Goal: Transaction & Acquisition: Book appointment/travel/reservation

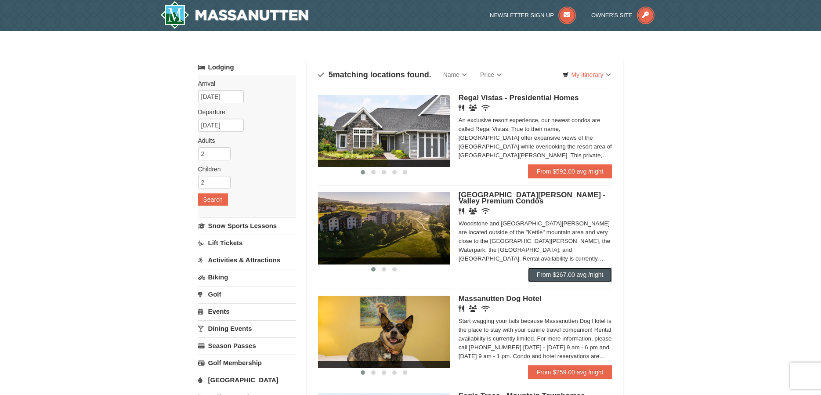
click at [565, 273] on link "From $267.00 avg /night" at bounding box center [570, 275] width 84 height 14
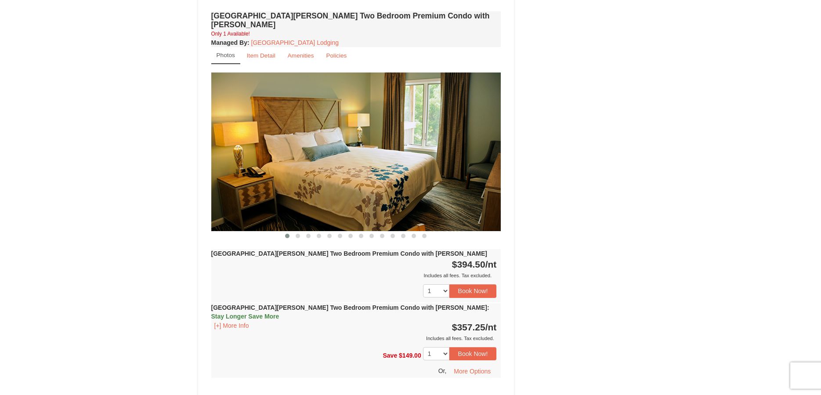
scroll to position [1208, 0]
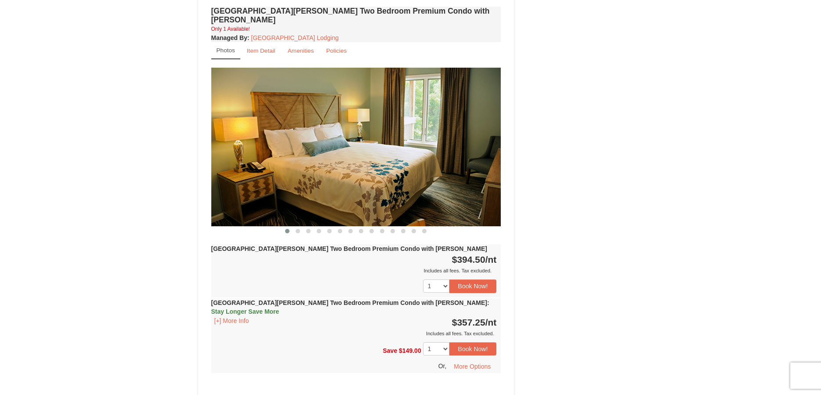
click at [401, 149] on img at bounding box center [356, 147] width 290 height 159
click at [471, 138] on img at bounding box center [356, 147] width 290 height 159
click at [490, 118] on img at bounding box center [356, 147] width 290 height 159
drag, startPoint x: 272, startPoint y: 129, endPoint x: 192, endPoint y: 141, distance: 81.0
click at [235, 132] on img at bounding box center [356, 147] width 290 height 159
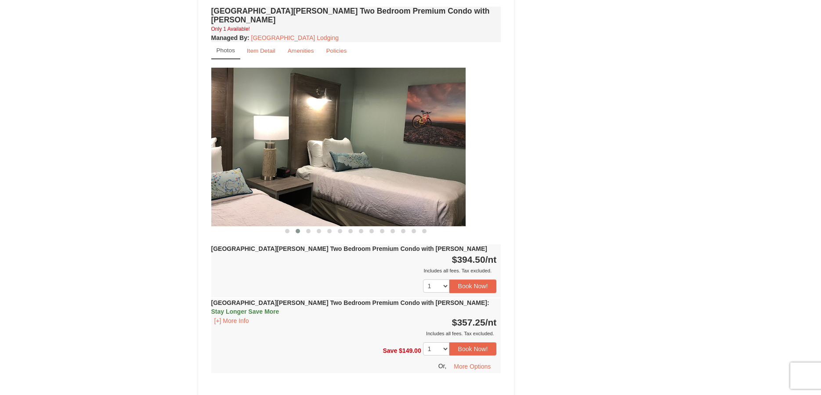
drag, startPoint x: 431, startPoint y: 146, endPoint x: 134, endPoint y: 154, distance: 297.6
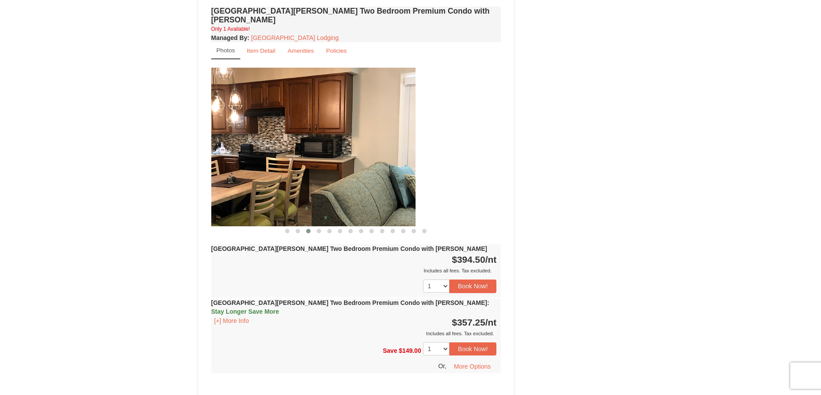
drag, startPoint x: 425, startPoint y: 145, endPoint x: 166, endPoint y: 153, distance: 259.4
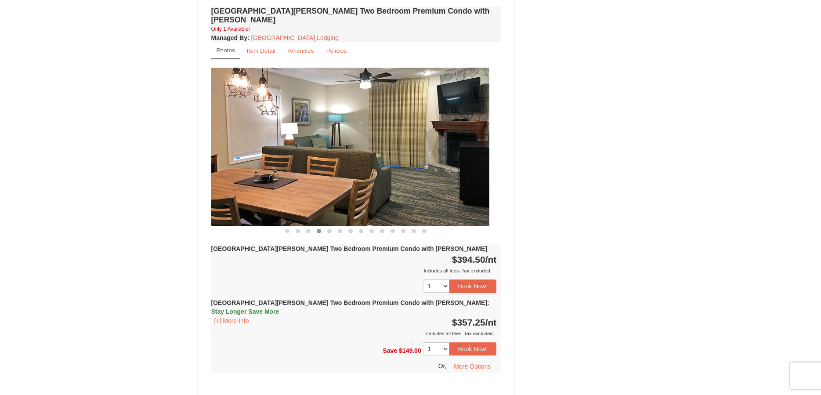
drag, startPoint x: 454, startPoint y: 139, endPoint x: 207, endPoint y: 143, distance: 247.4
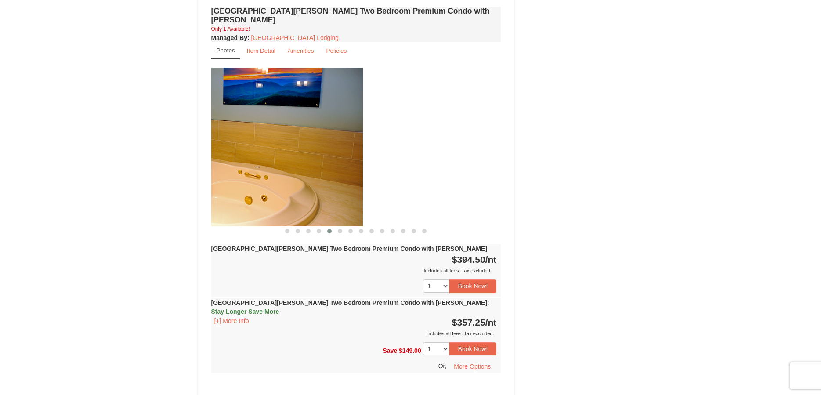
drag, startPoint x: 456, startPoint y: 148, endPoint x: 185, endPoint y: 148, distance: 271.1
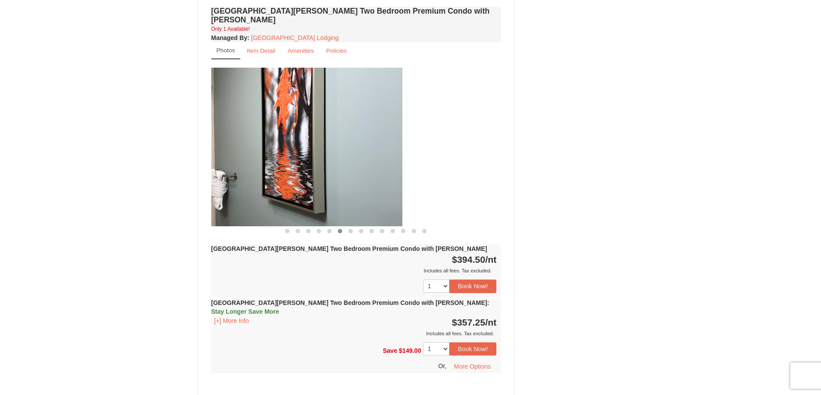
drag, startPoint x: 414, startPoint y: 146, endPoint x: 181, endPoint y: 150, distance: 232.9
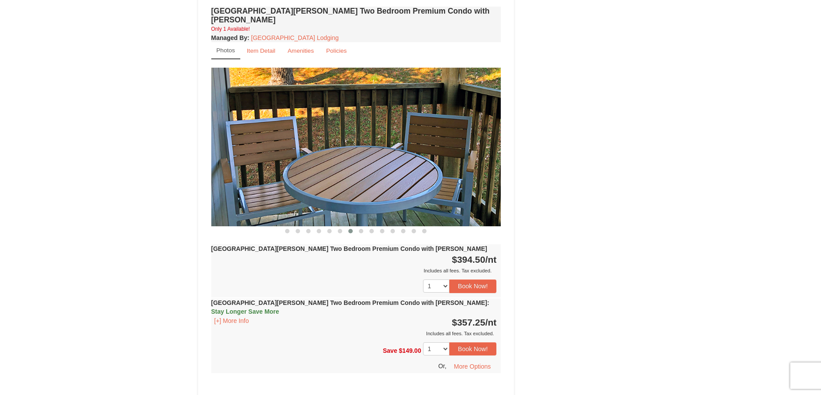
drag, startPoint x: 439, startPoint y: 145, endPoint x: 239, endPoint y: 149, distance: 200.4
click at [255, 144] on img at bounding box center [356, 147] width 290 height 159
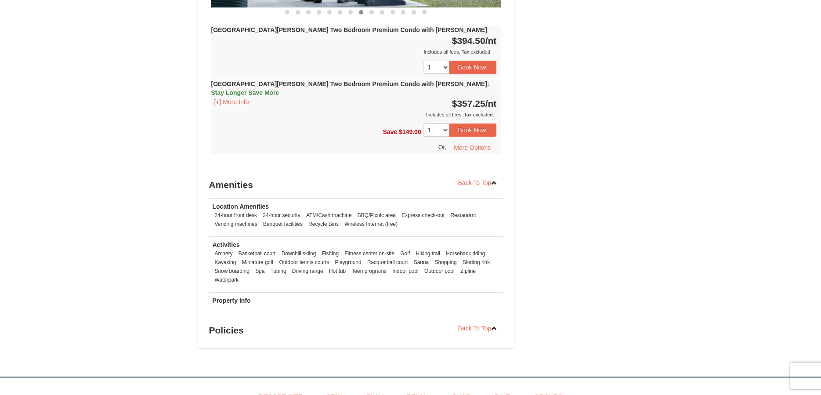
scroll to position [1432, 0]
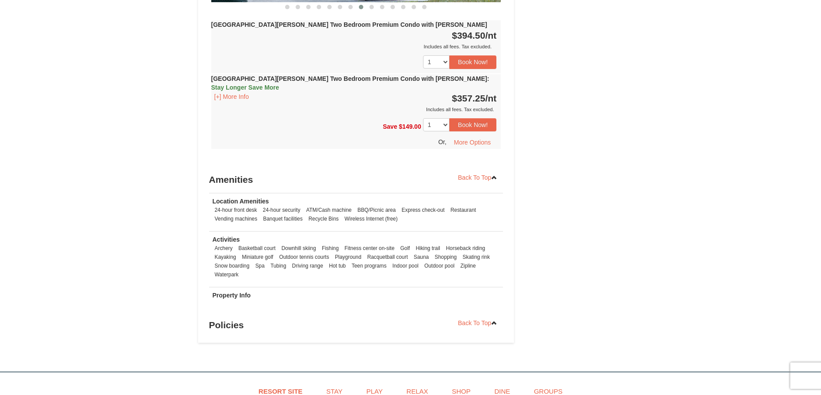
click at [230, 292] on strong "Property Info" at bounding box center [232, 295] width 38 height 7
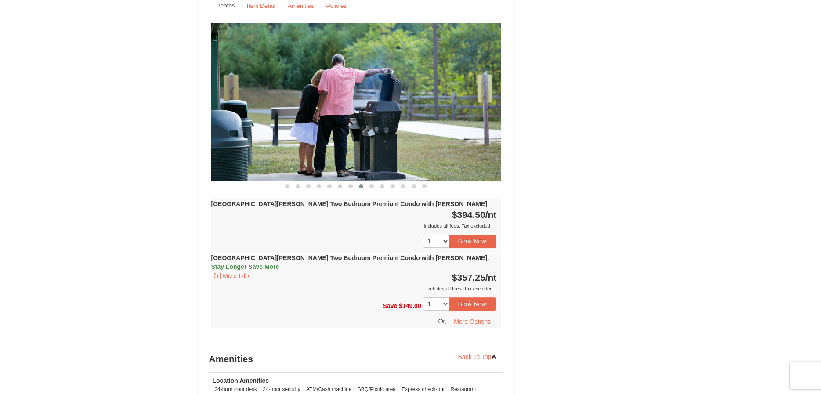
scroll to position [1163, 0]
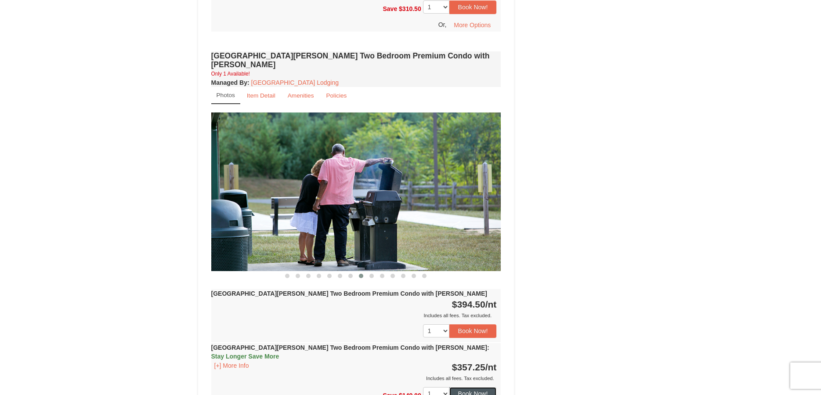
click at [472, 387] on button "Book Now!" at bounding box center [472, 393] width 47 height 13
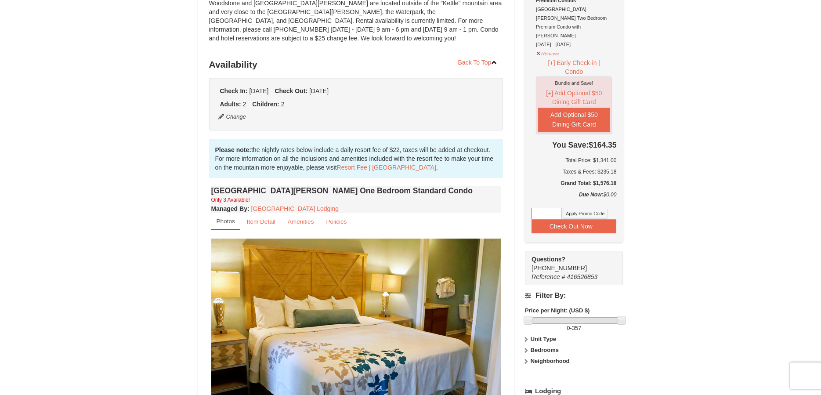
scroll to position [0, 0]
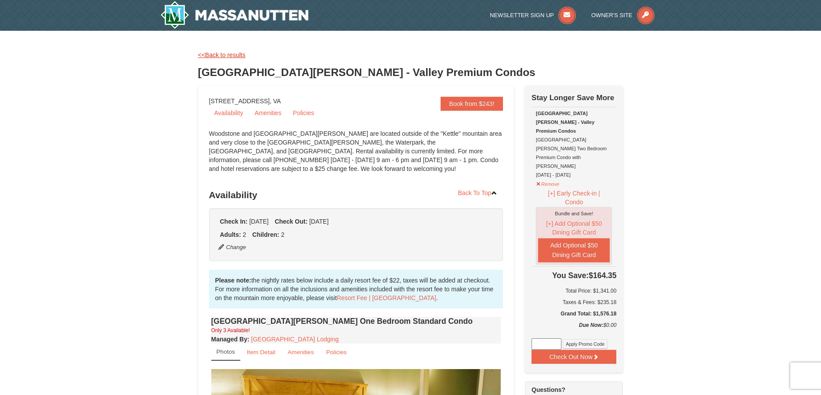
click at [221, 56] on link "<<Back to results" at bounding box center [221, 54] width 47 height 7
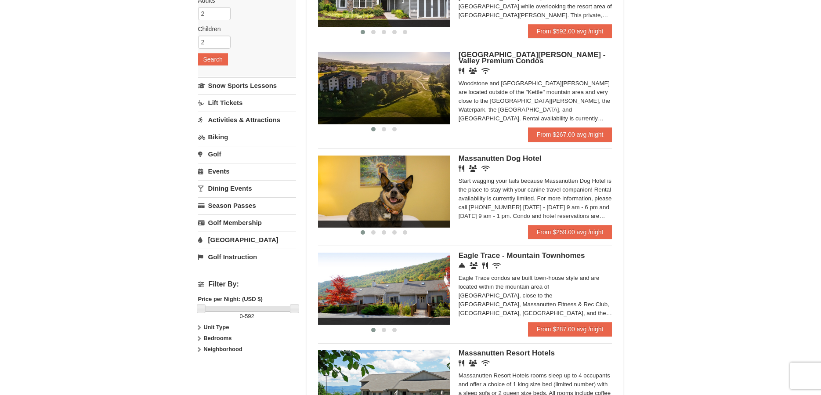
scroll to position [134, 0]
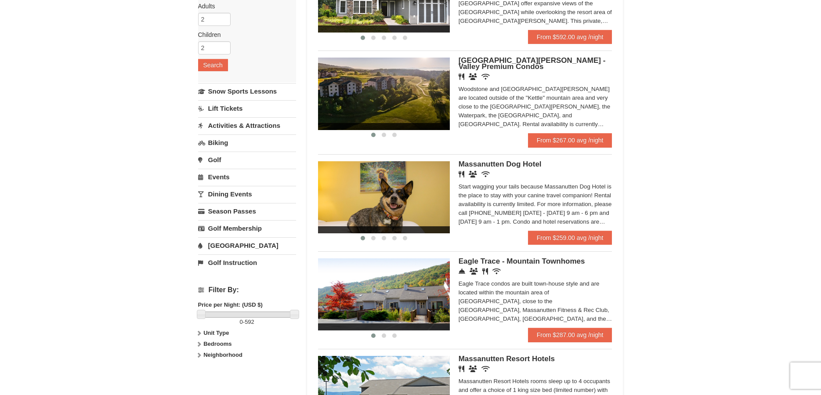
click at [421, 300] on img at bounding box center [384, 294] width 132 height 72
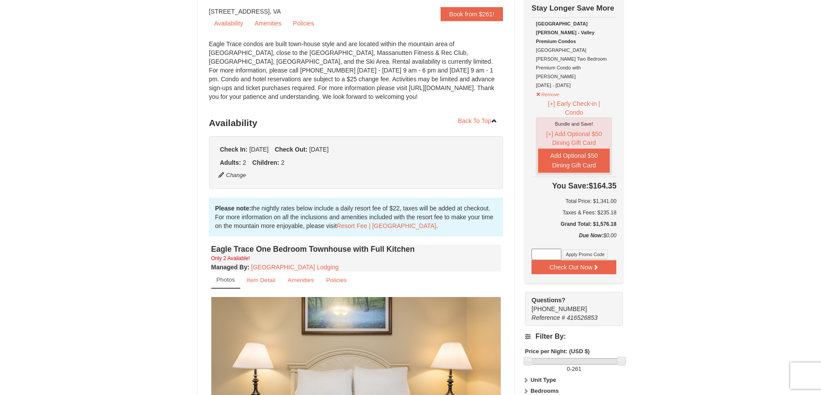
scroll to position [269, 0]
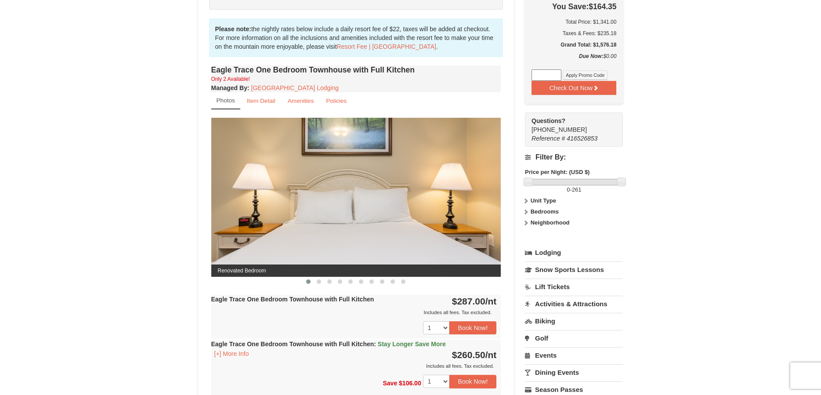
click at [476, 230] on img at bounding box center [356, 197] width 290 height 159
drag, startPoint x: 477, startPoint y: 219, endPoint x: 163, endPoint y: 220, distance: 313.3
click at [171, 220] on div "× <<Back to results Eagle Trace - Mountain Townhomes Book from $261! 1822 Resor…" at bounding box center [410, 195] width 821 height 866
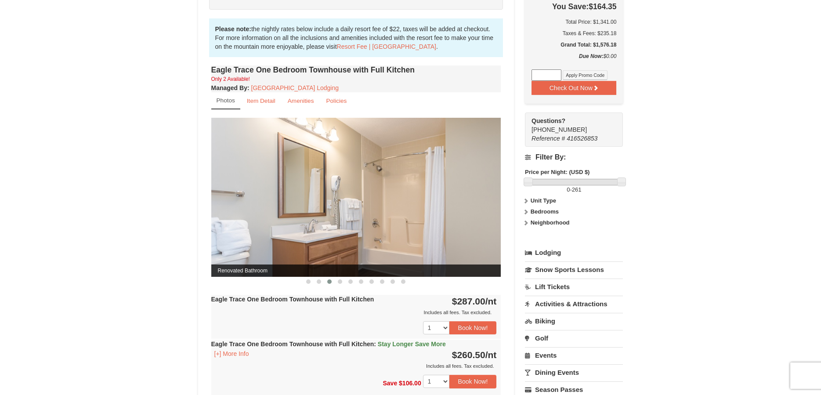
drag, startPoint x: 440, startPoint y: 226, endPoint x: 155, endPoint y: 225, distance: 285.6
click at [155, 225] on div "× <<Back to results Eagle Trace - Mountain Townhomes Book from $261! 1822 Resor…" at bounding box center [410, 195] width 821 height 866
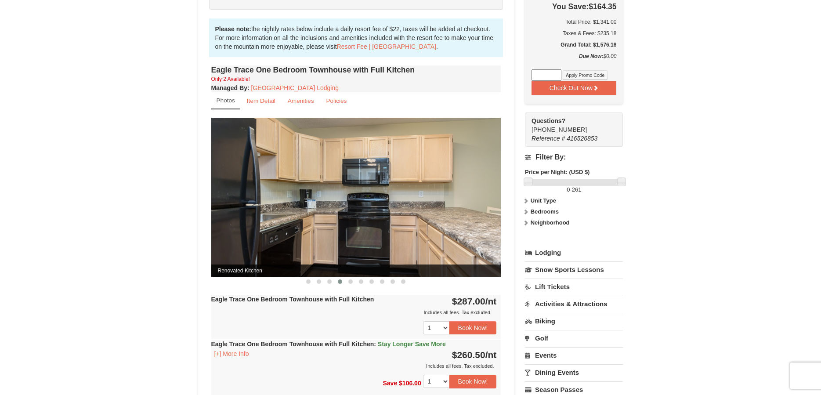
drag, startPoint x: 262, startPoint y: 213, endPoint x: 210, endPoint y: 216, distance: 52.4
click at [210, 216] on div "Eagle Trace One Bedroom Townhouse with Full Kitchen Only 2 Available! Managed B…" at bounding box center [356, 243] width 294 height 360
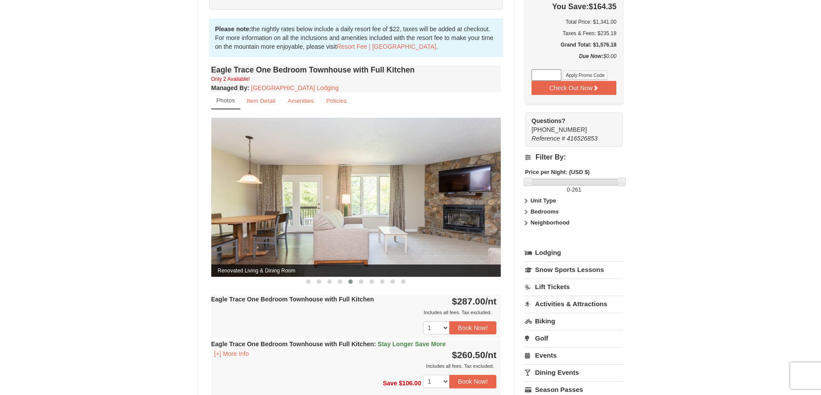
drag, startPoint x: 449, startPoint y: 218, endPoint x: 427, endPoint y: 219, distance: 22.9
click at [427, 219] on img at bounding box center [356, 197] width 290 height 159
drag, startPoint x: 323, startPoint y: 217, endPoint x: 143, endPoint y: 221, distance: 180.2
click at [161, 218] on div "× <<Back to results Eagle Trace - Mountain Townhomes Book from $261! 1822 Resor…" at bounding box center [410, 195] width 821 height 866
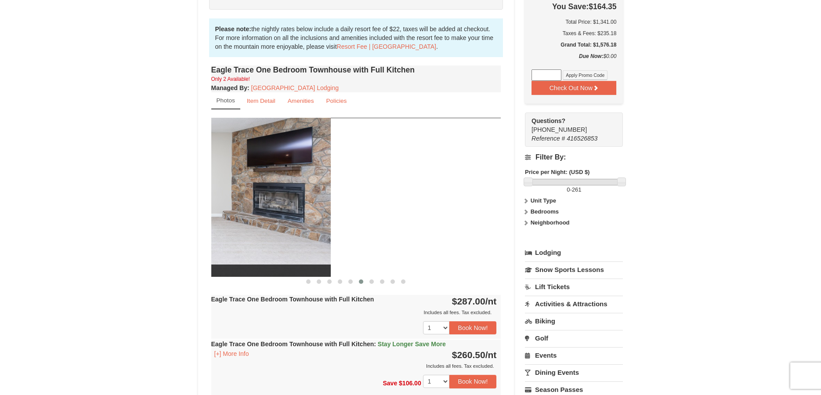
drag, startPoint x: 428, startPoint y: 209, endPoint x: 216, endPoint y: 207, distance: 212.7
click at [222, 205] on img at bounding box center [186, 197] width 290 height 159
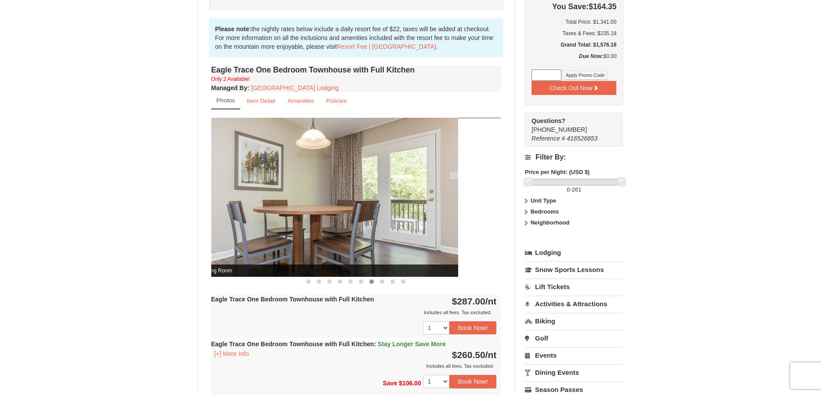
drag, startPoint x: 454, startPoint y: 214, endPoint x: 205, endPoint y: 219, distance: 249.6
click at [212, 218] on img at bounding box center [313, 197] width 290 height 159
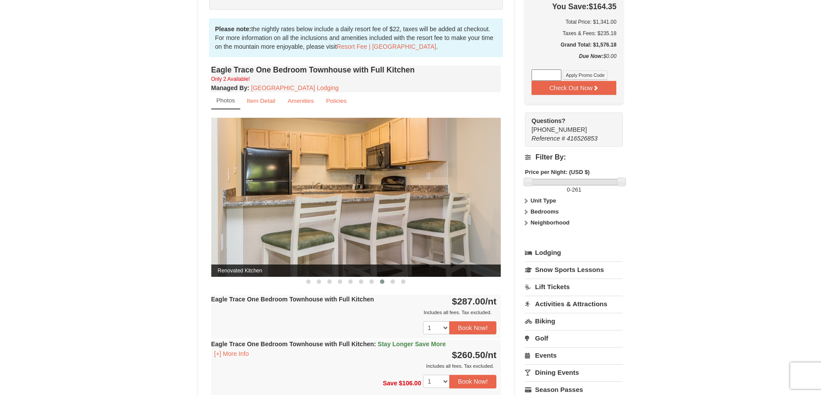
drag, startPoint x: 373, startPoint y: 217, endPoint x: 194, endPoint y: 218, distance: 179.7
click at [209, 217] on div "Eagle Trace One Bedroom Townhouse with Full Kitchen Only 2 Available! Managed B…" at bounding box center [356, 243] width 294 height 360
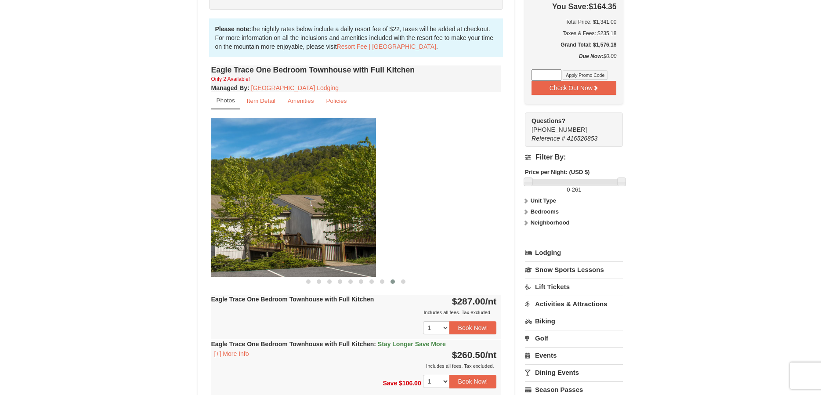
drag, startPoint x: 419, startPoint y: 220, endPoint x: 263, endPoint y: 225, distance: 155.6
click at [278, 225] on img at bounding box center [231, 197] width 290 height 159
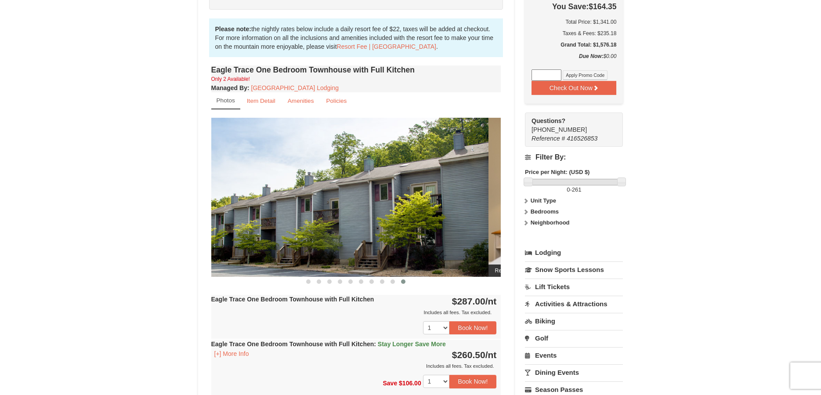
drag, startPoint x: 470, startPoint y: 226, endPoint x: 456, endPoint y: 228, distance: 14.2
click at [456, 228] on img at bounding box center [344, 197] width 290 height 159
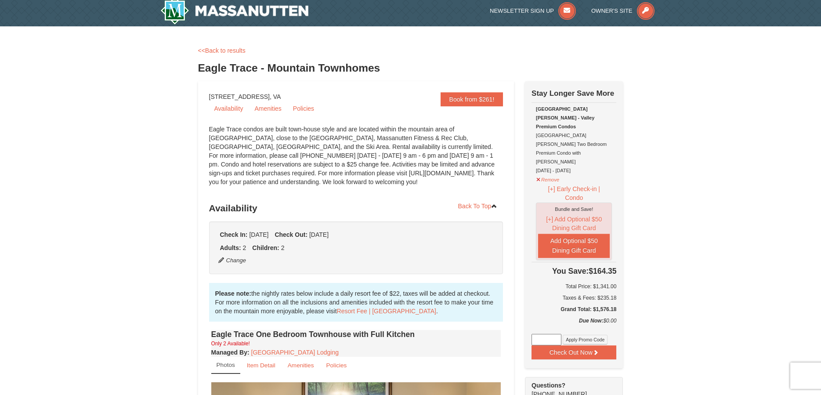
scroll to position [0, 0]
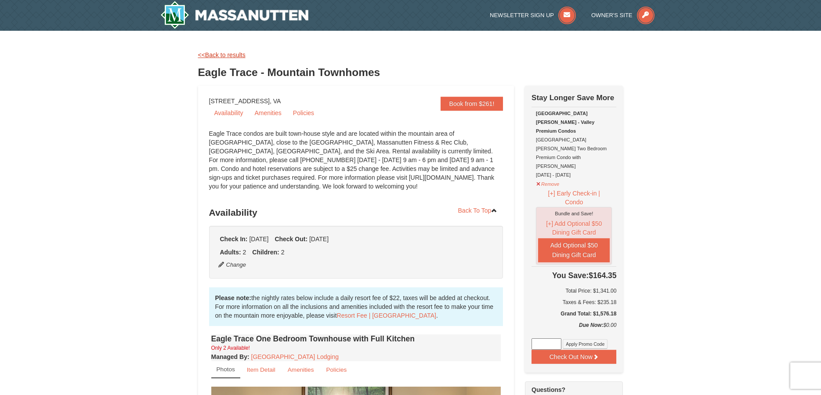
click at [223, 55] on link "<<Back to results" at bounding box center [221, 54] width 47 height 7
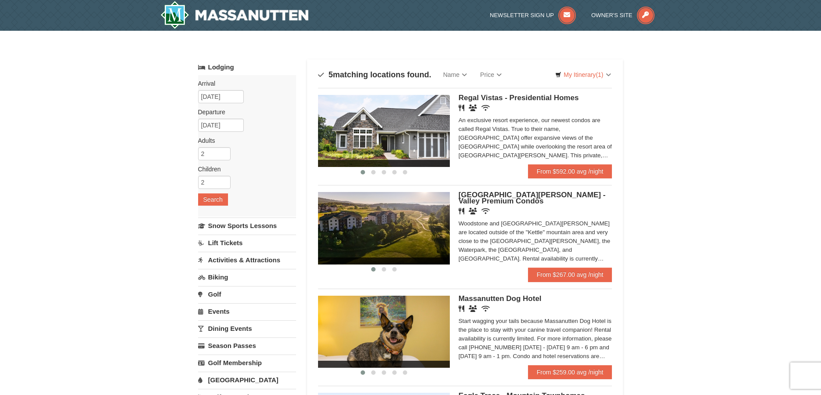
click at [525, 240] on div "Woodstone and [GEOGRAPHIC_DATA][PERSON_NAME] are located outside of the "Kettle…" at bounding box center [536, 241] width 154 height 44
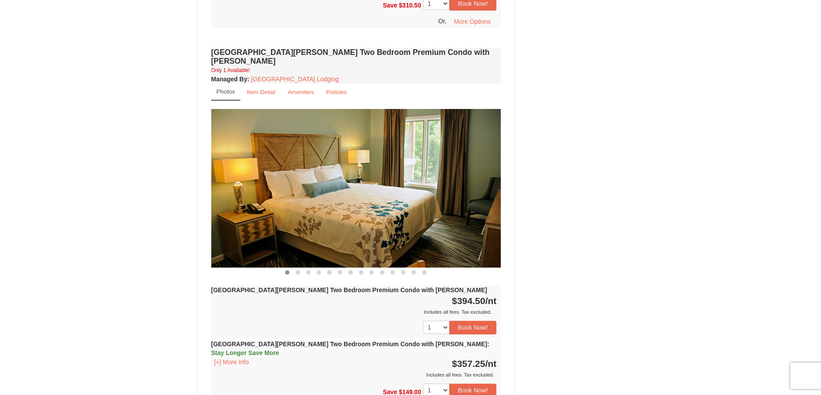
scroll to position [1165, 0]
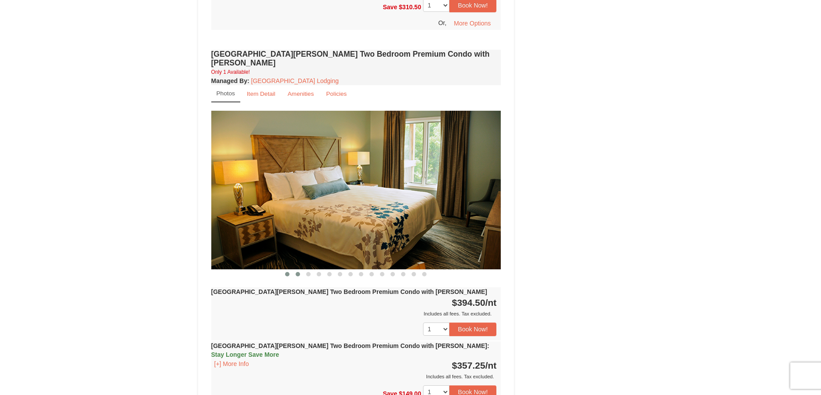
click at [297, 272] on span at bounding box center [298, 274] width 4 height 4
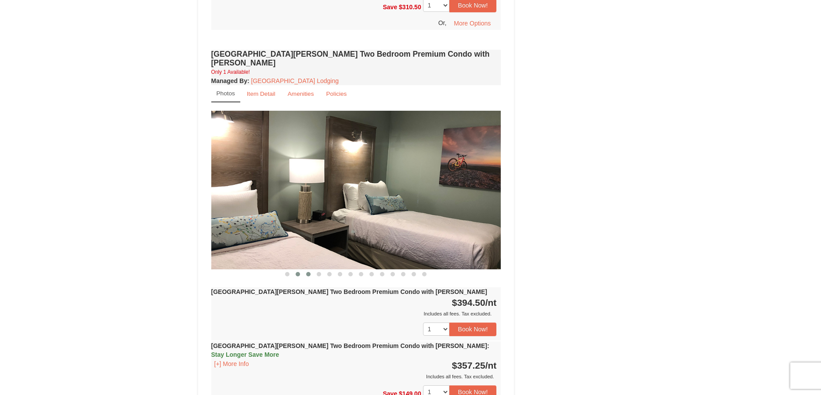
click at [308, 272] on span at bounding box center [308, 274] width 4 height 4
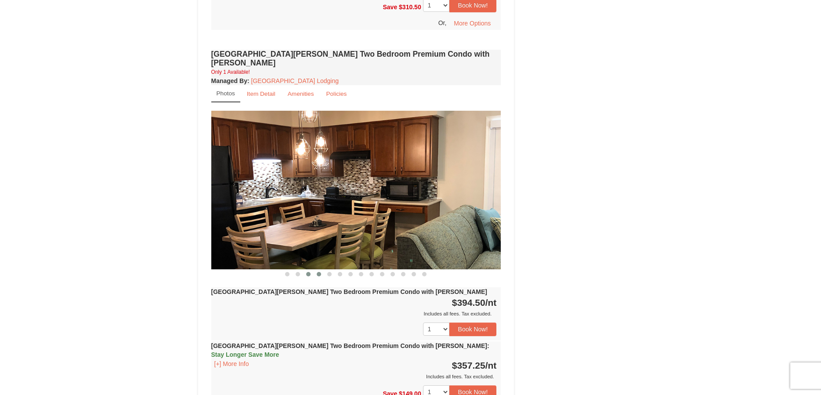
click at [319, 272] on span at bounding box center [319, 274] width 4 height 4
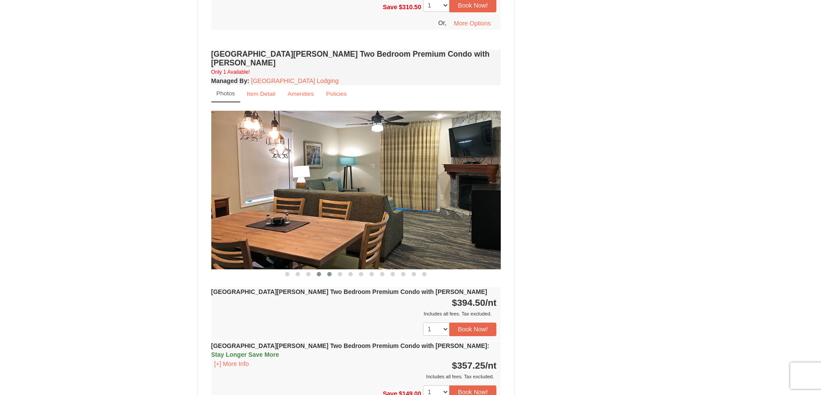
click at [331, 272] on span at bounding box center [329, 274] width 4 height 4
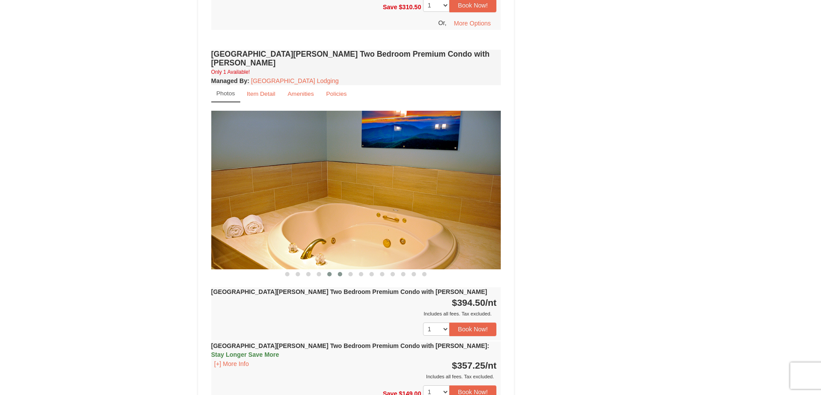
click at [340, 272] on span at bounding box center [340, 274] width 4 height 4
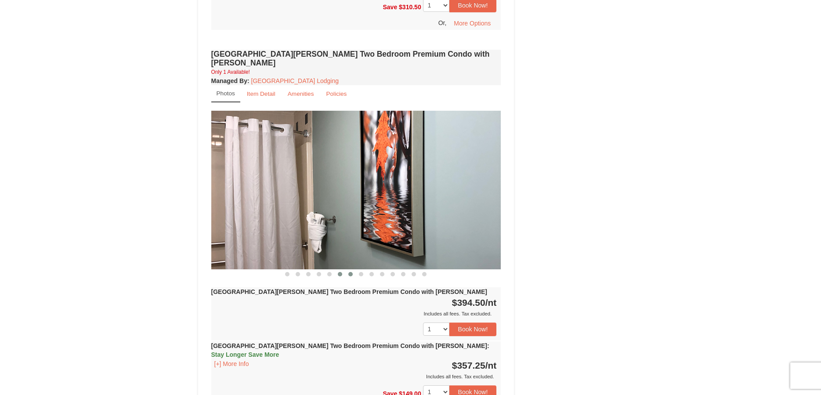
click at [352, 272] on span at bounding box center [350, 274] width 4 height 4
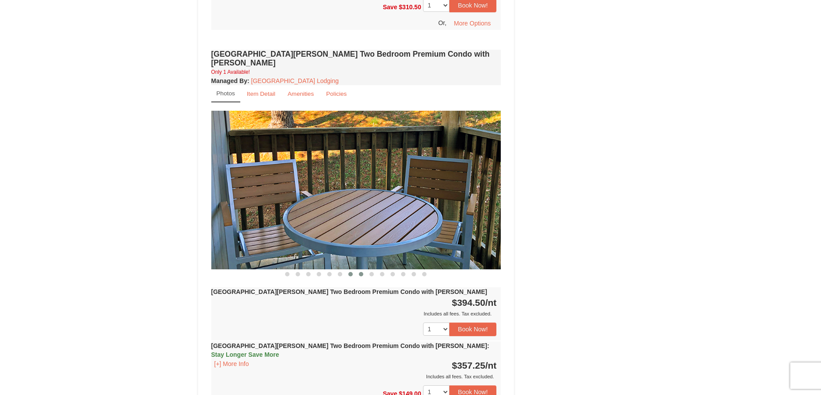
click at [363, 272] on span at bounding box center [361, 274] width 4 height 4
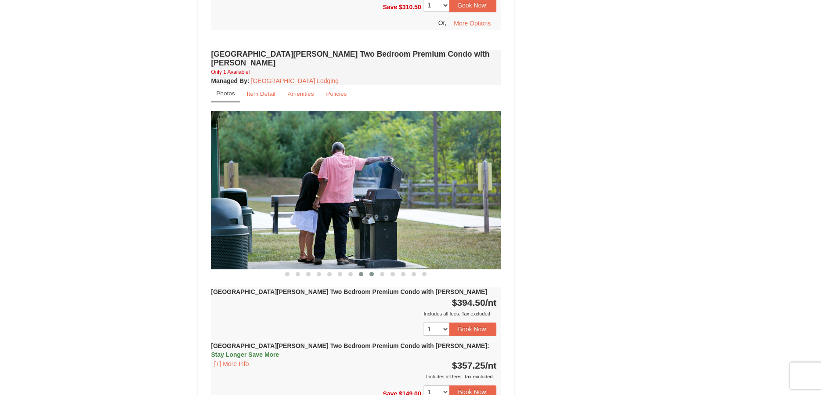
click at [369, 270] on button at bounding box center [371, 274] width 11 height 9
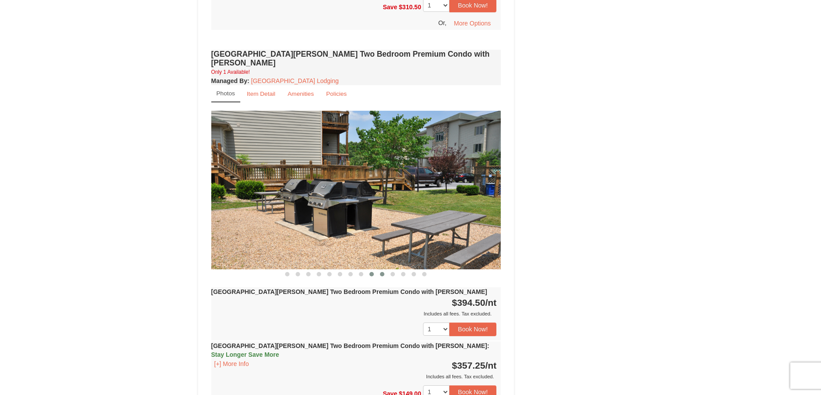
click at [382, 272] on span at bounding box center [382, 274] width 4 height 4
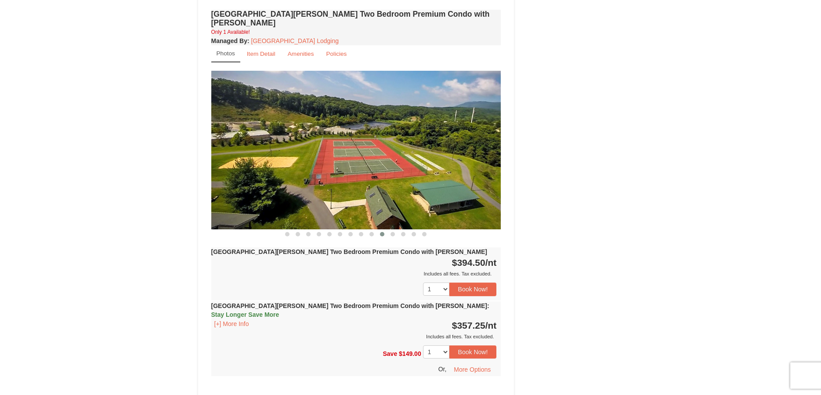
scroll to position [1255, 0]
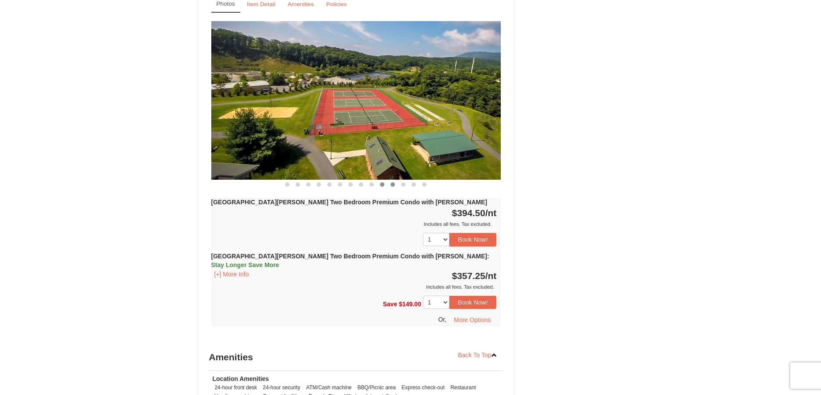
click at [393, 180] on button at bounding box center [393, 184] width 11 height 9
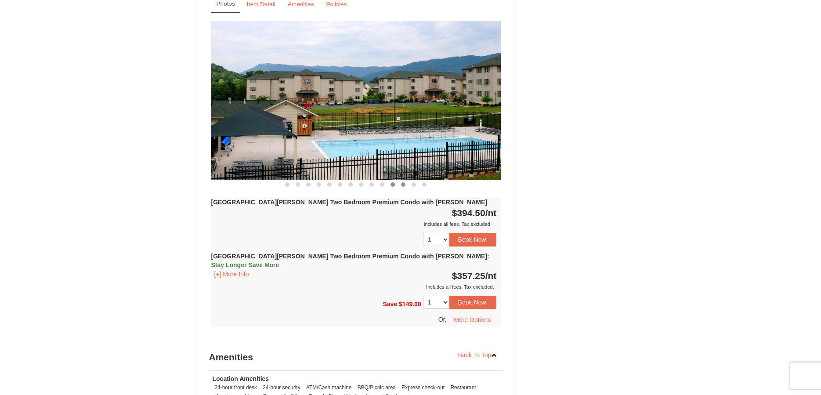
click at [404, 180] on button at bounding box center [403, 184] width 11 height 9
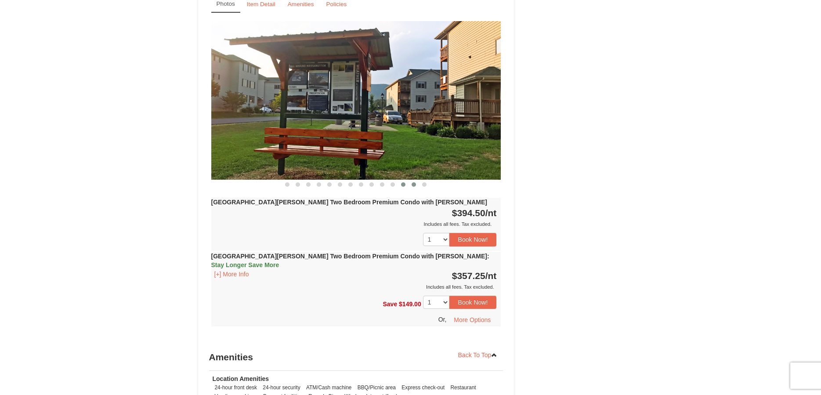
click at [415, 182] on span at bounding box center [414, 184] width 4 height 4
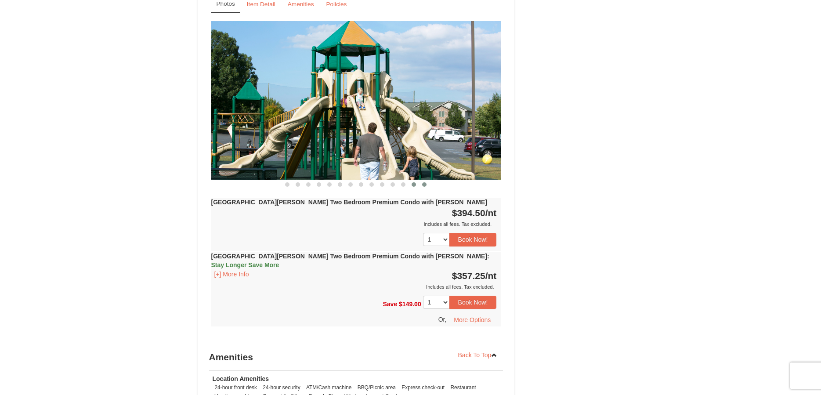
click at [424, 182] on span at bounding box center [424, 184] width 4 height 4
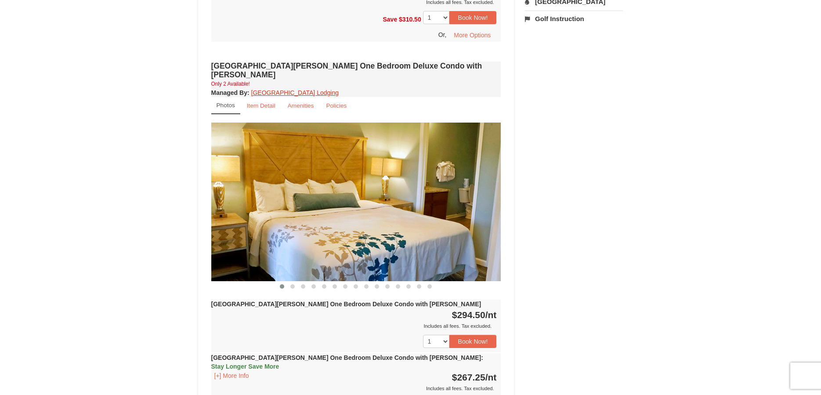
scroll to position [672, 0]
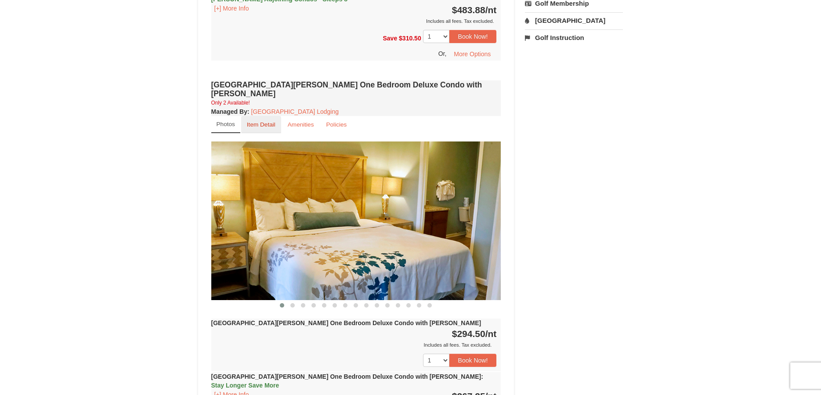
click at [259, 121] on small "Item Detail" at bounding box center [261, 124] width 29 height 7
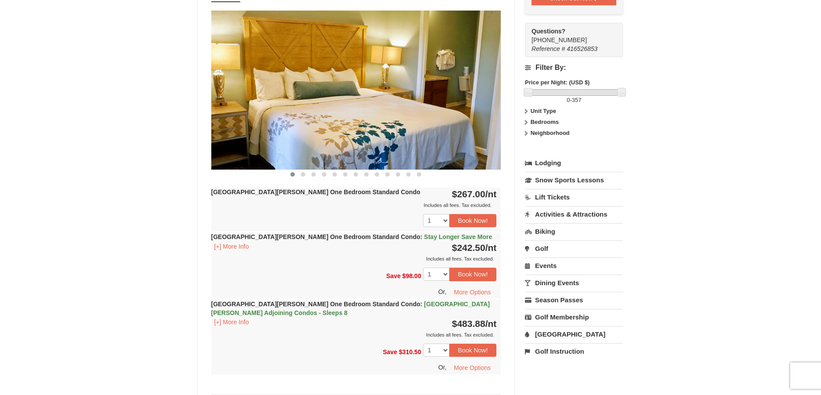
scroll to position [45, 0]
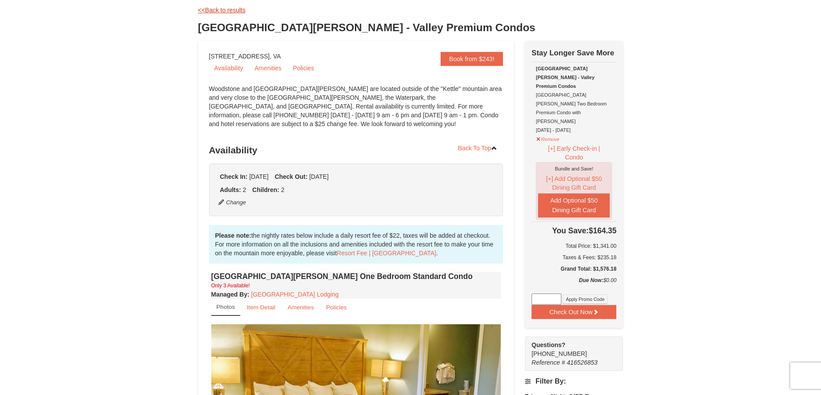
click at [214, 11] on link "<<Back to results" at bounding box center [221, 10] width 47 height 7
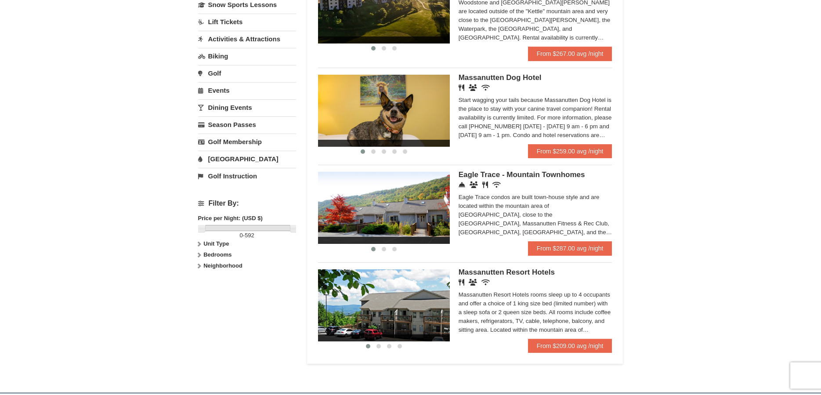
scroll to position [224, 0]
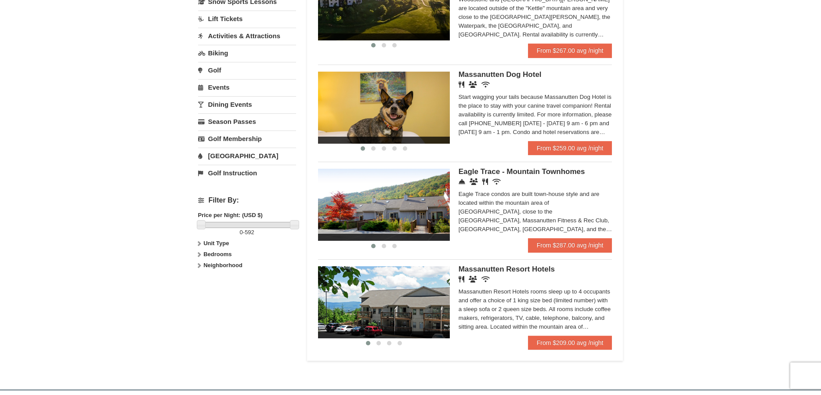
click at [385, 210] on img at bounding box center [384, 205] width 132 height 72
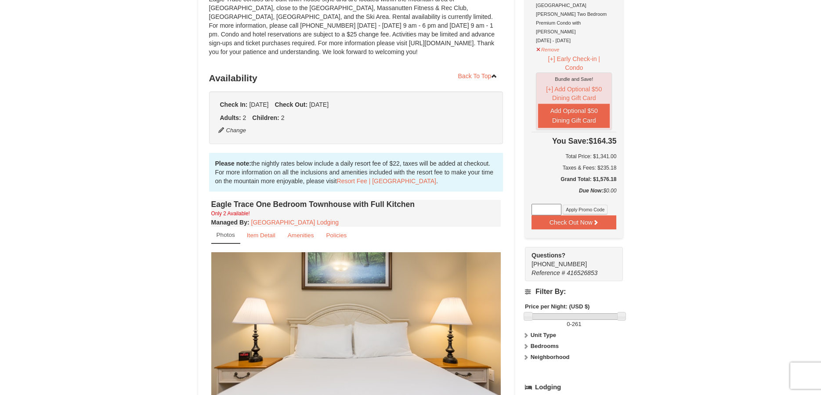
scroll to position [179, 0]
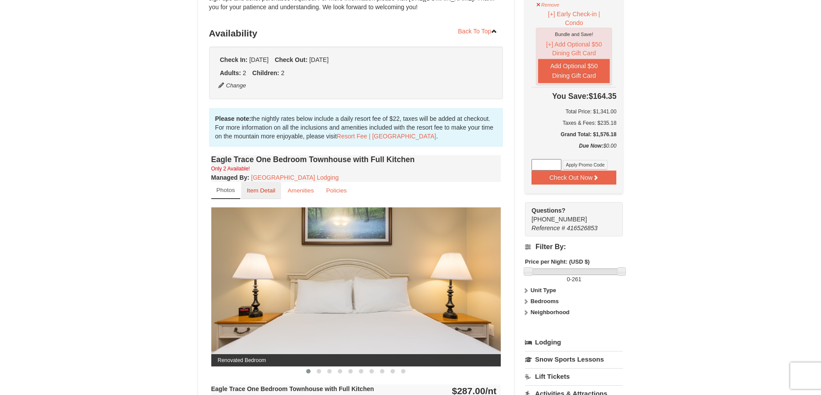
click at [258, 192] on small "Item Detail" at bounding box center [261, 190] width 29 height 7
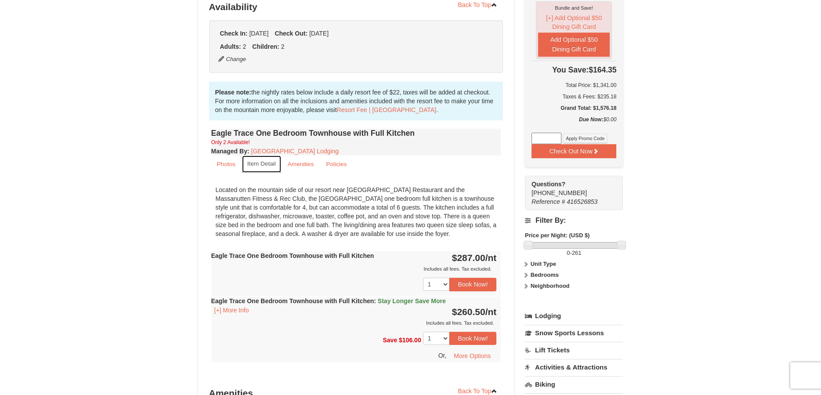
scroll to position [167, 0]
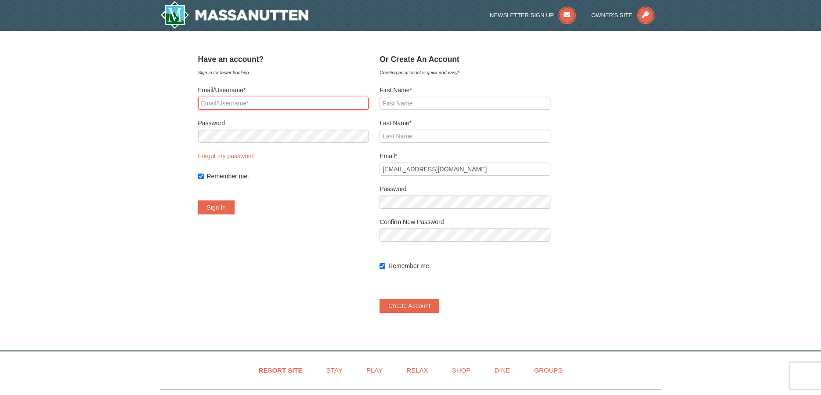
click at [223, 97] on input "Email/Username*" at bounding box center [283, 103] width 171 height 13
type input "[EMAIL_ADDRESS][DOMAIN_NAME]"
click at [221, 204] on button "Sign In" at bounding box center [216, 207] width 37 height 14
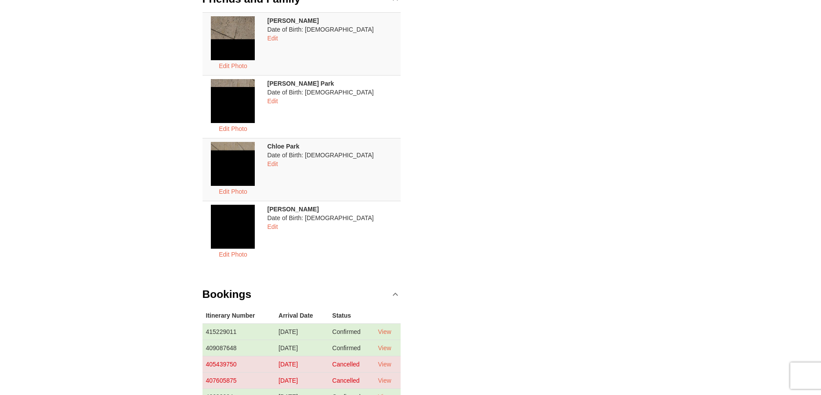
scroll to position [359, 0]
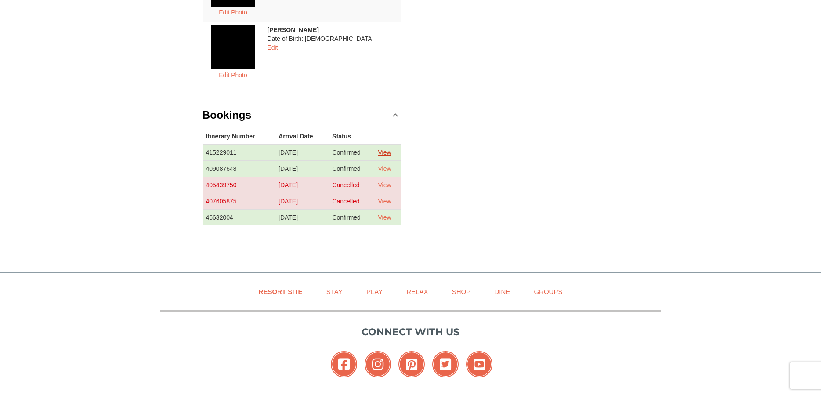
click at [389, 151] on link "View" at bounding box center [384, 152] width 13 height 7
